Goal: Task Accomplishment & Management: Use online tool/utility

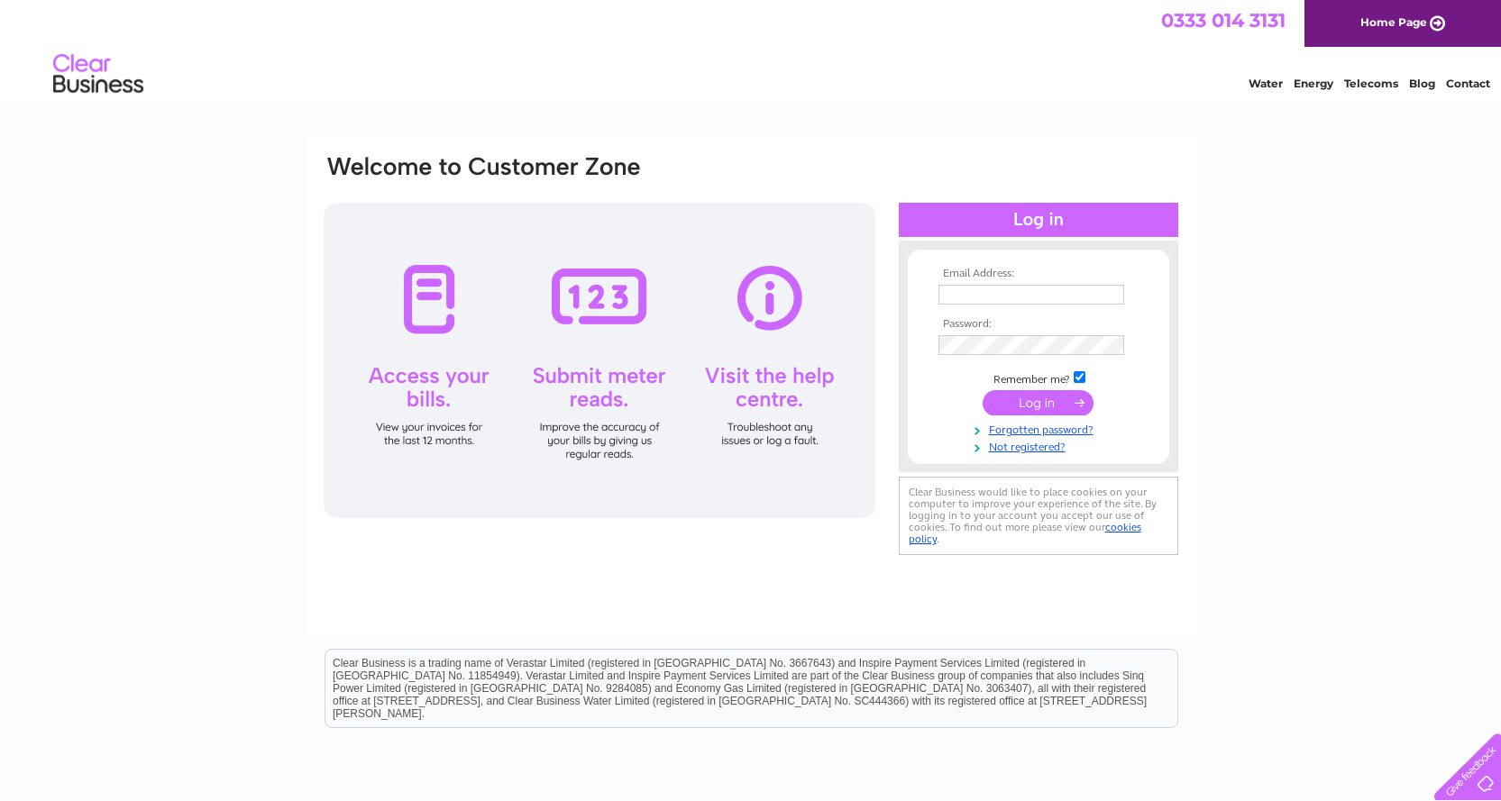
type input "[EMAIL_ADDRESS][DOMAIN_NAME]"
click at [1035, 403] on input "submit" at bounding box center [1037, 402] width 111 height 25
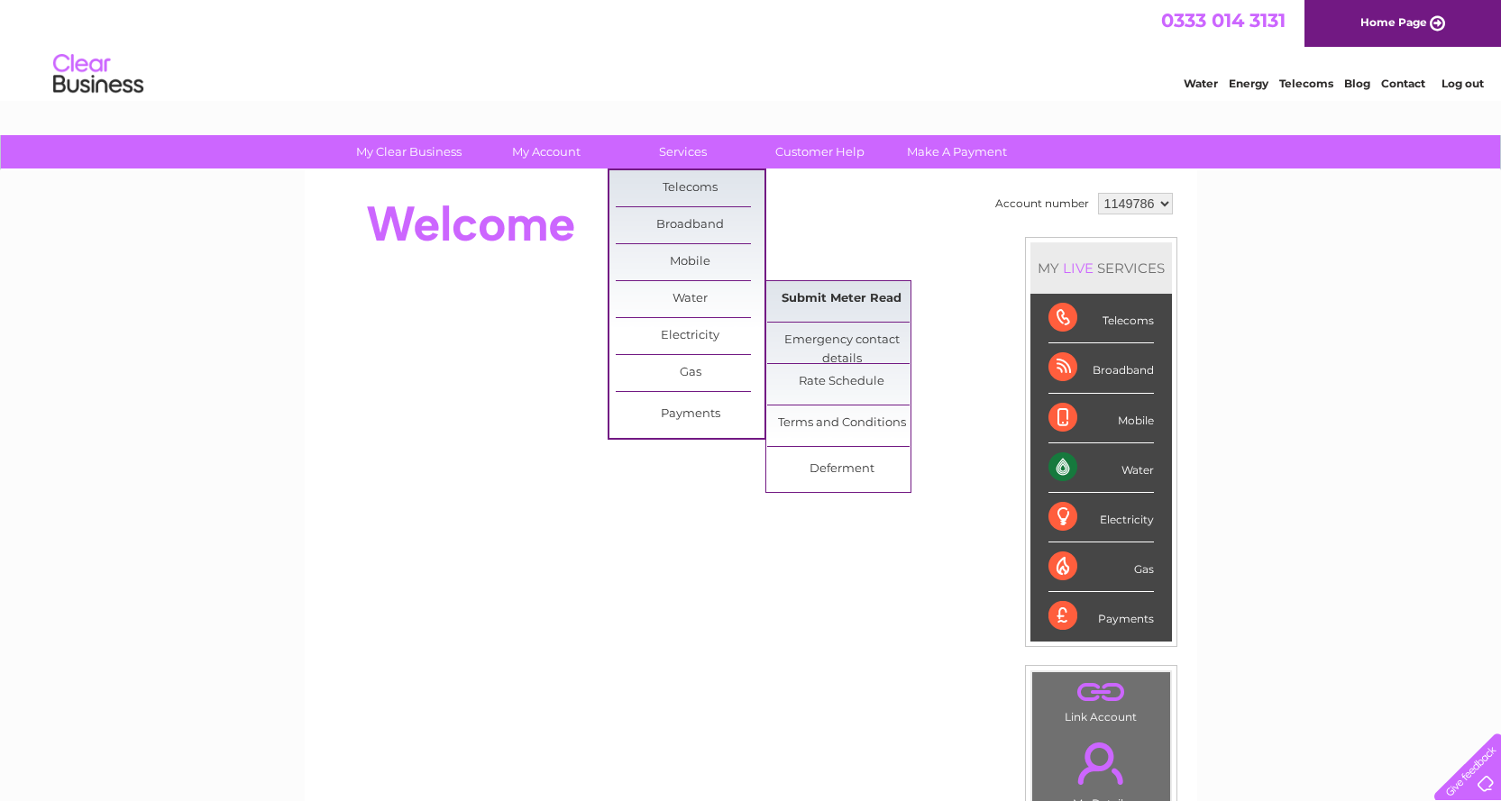
click at [854, 301] on link "Submit Meter Read" at bounding box center [841, 299] width 149 height 36
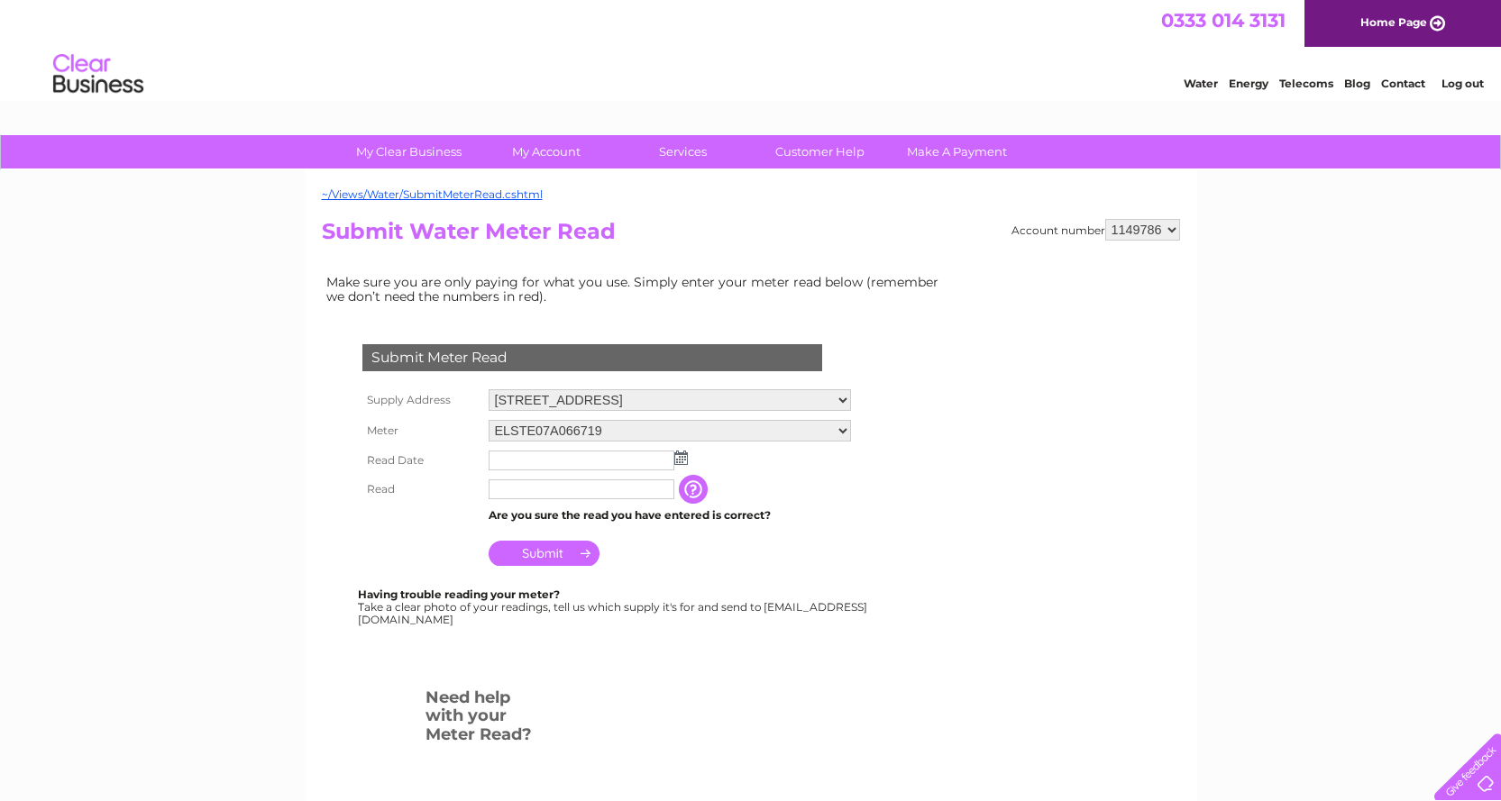
click at [616, 465] on input "text" at bounding box center [581, 461] width 186 height 20
click at [681, 456] on img at bounding box center [681, 458] width 14 height 14
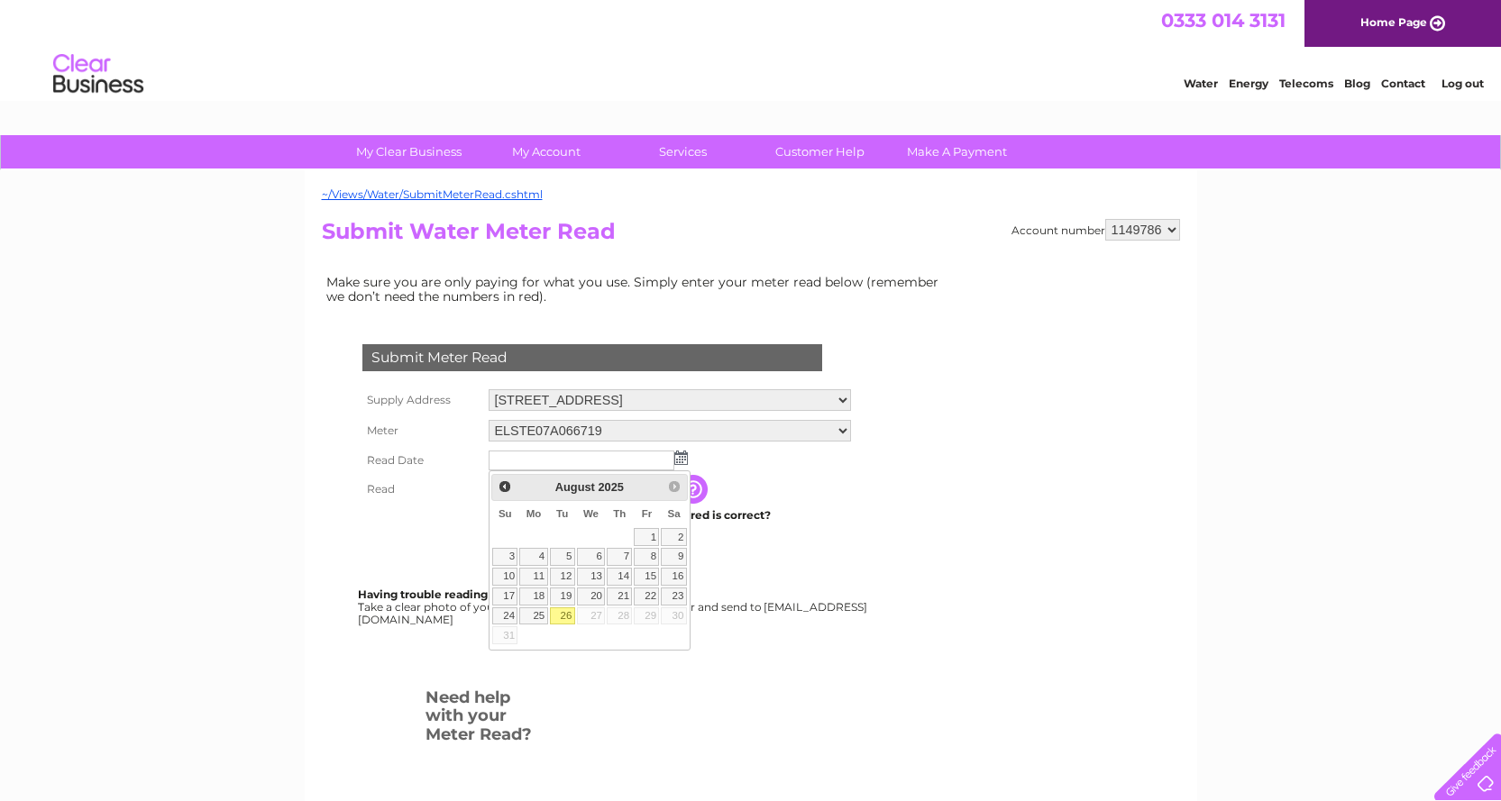
click at [566, 628] on table "Su Mo Tu We Th Fr Sa 1 2 3 4 5 6 7 8 9 10 11 12 13 14 15 16 17 18 19 20 21 22 2…" at bounding box center [589, 573] width 196 height 144
click at [566, 616] on link "26" at bounding box center [562, 616] width 25 height 18
type input "2025/08/26"
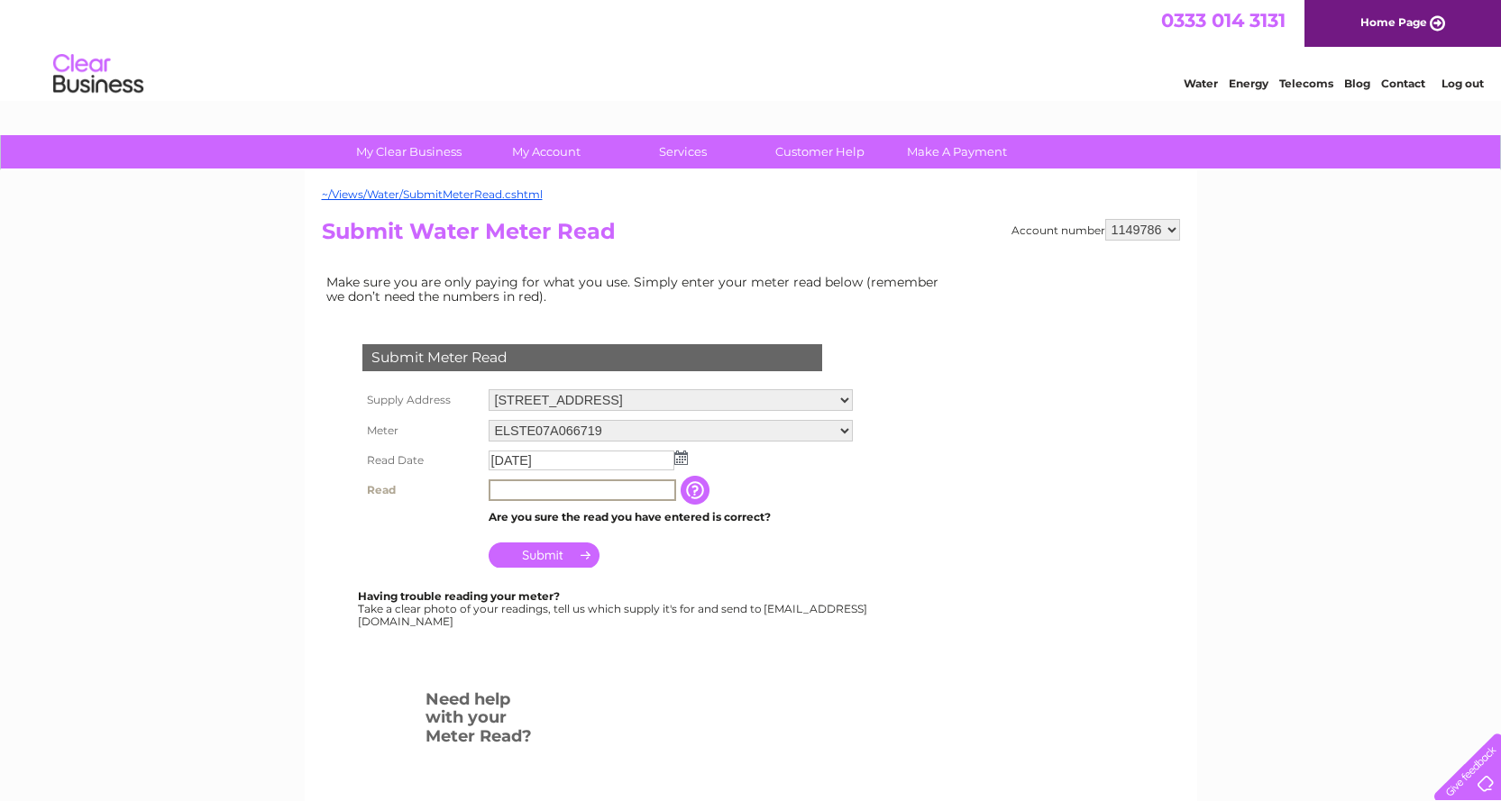
click at [580, 489] on input "text" at bounding box center [581, 490] width 187 height 22
type input "1484"
click at [534, 546] on input "Submit" at bounding box center [543, 553] width 111 height 25
